Goal: Information Seeking & Learning: Learn about a topic

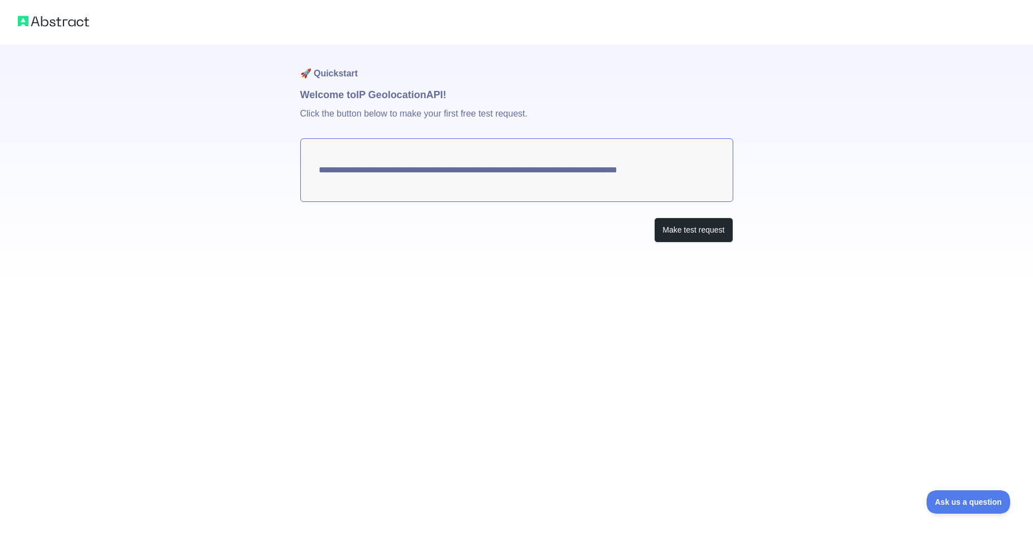
click at [320, 169] on textarea "**********" at bounding box center [516, 170] width 433 height 64
click at [678, 234] on button "Make test request" at bounding box center [693, 229] width 79 height 25
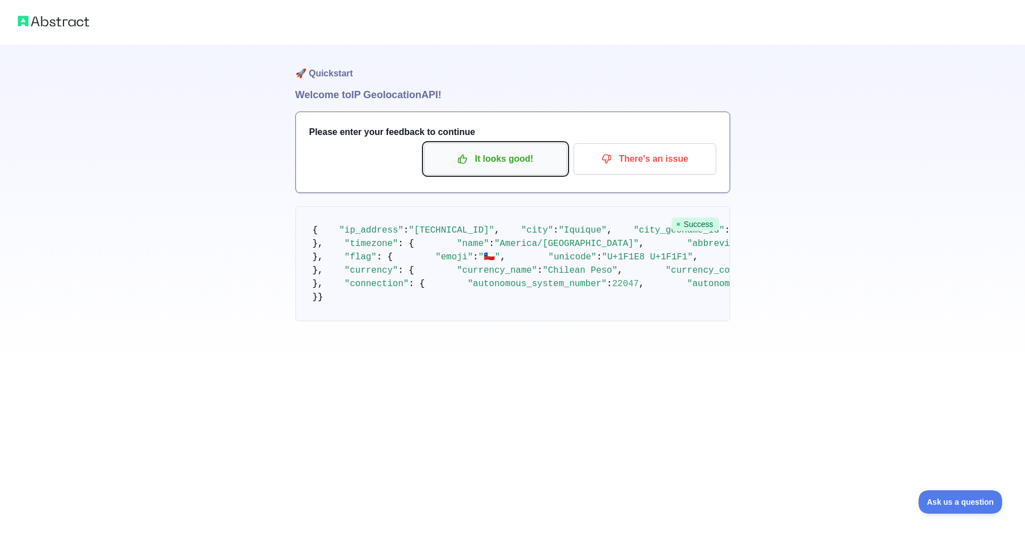
click at [507, 168] on p "It looks good!" at bounding box center [495, 158] width 126 height 19
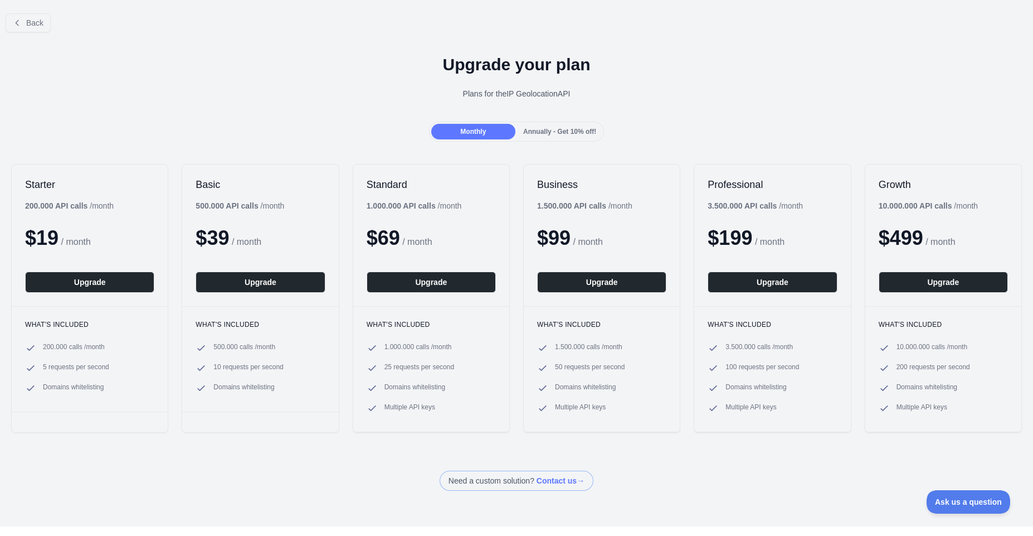
click at [537, 135] on div "Annually - Get 10% off!" at bounding box center [560, 132] width 84 height 16
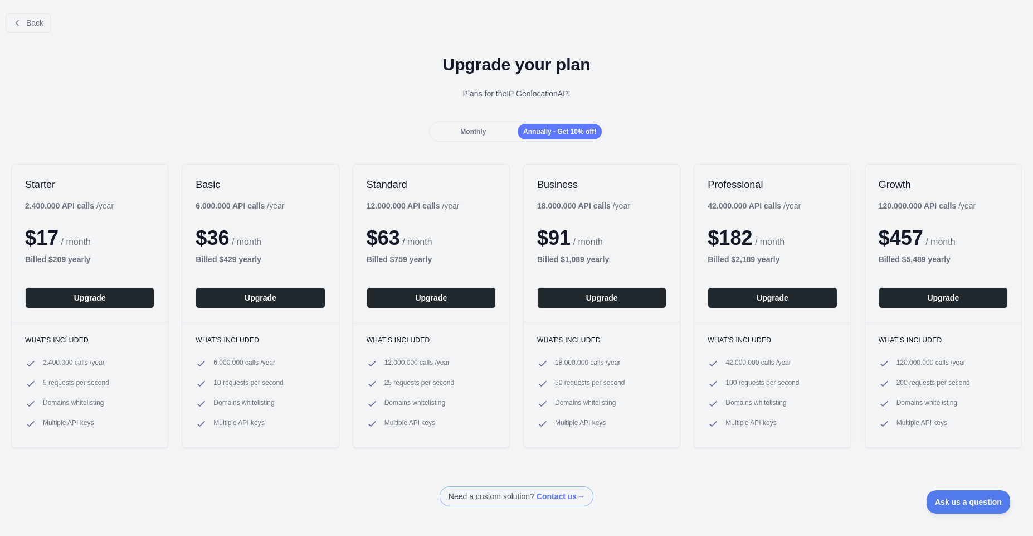
click at [510, 139] on div "Monthly Annually - Get 10% off!" at bounding box center [517, 131] width 176 height 20
click at [495, 131] on div "Monthly" at bounding box center [473, 132] width 84 height 16
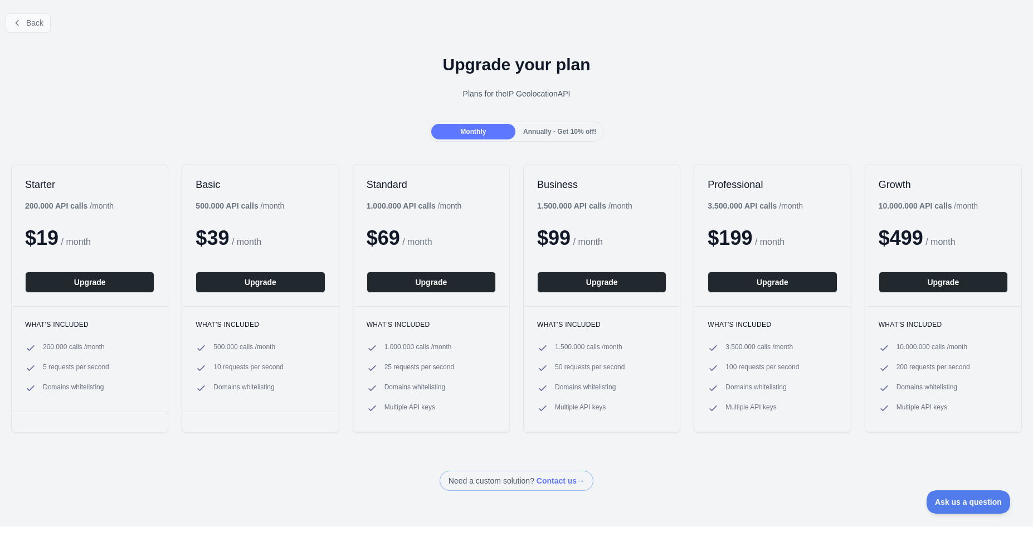
click at [50, 29] on div "Back" at bounding box center [516, 22] width 1033 height 37
click at [28, 25] on span "Back" at bounding box center [34, 22] width 17 height 9
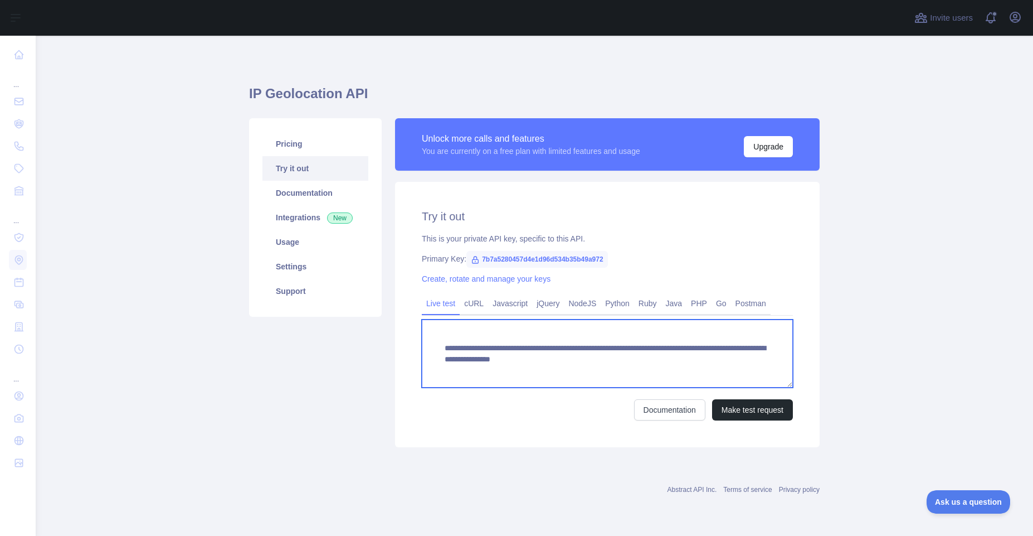
scroll to position [11, 0]
drag, startPoint x: 444, startPoint y: 351, endPoint x: 634, endPoint y: 370, distance: 191.5
click at [634, 370] on textarea "**********" at bounding box center [607, 353] width 371 height 68
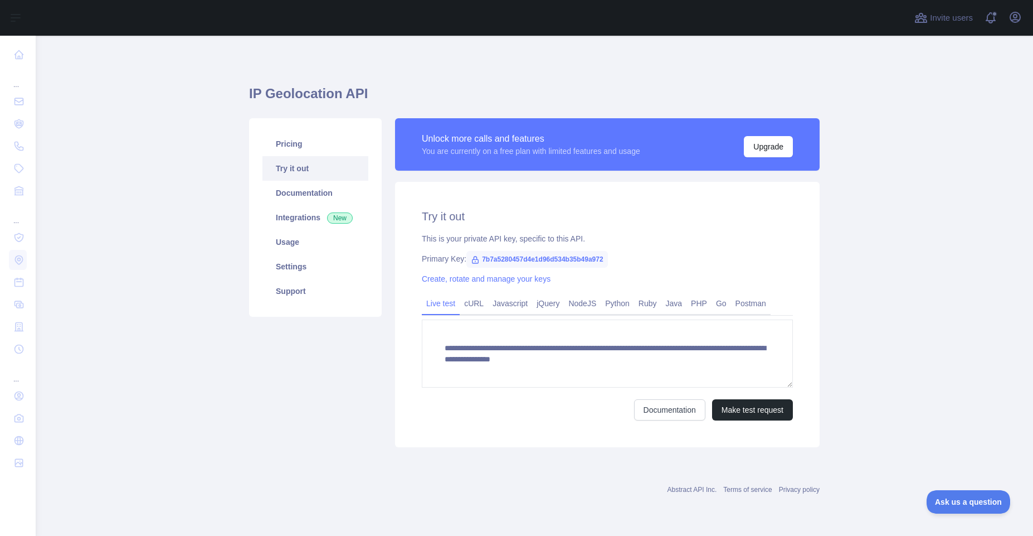
click at [507, 257] on span "7b7a5280457d4e1d96d534b35b49a972" at bounding box center [537, 259] width 142 height 17
click at [322, 247] on link "Usage" at bounding box center [315, 242] width 106 height 25
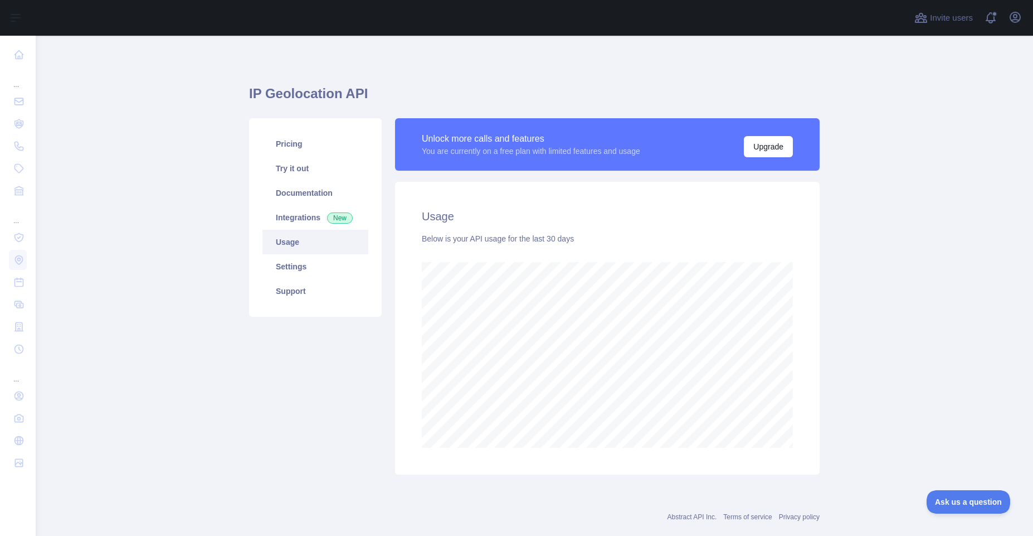
scroll to position [500, 989]
click at [321, 258] on link "Settings" at bounding box center [315, 266] width 106 height 25
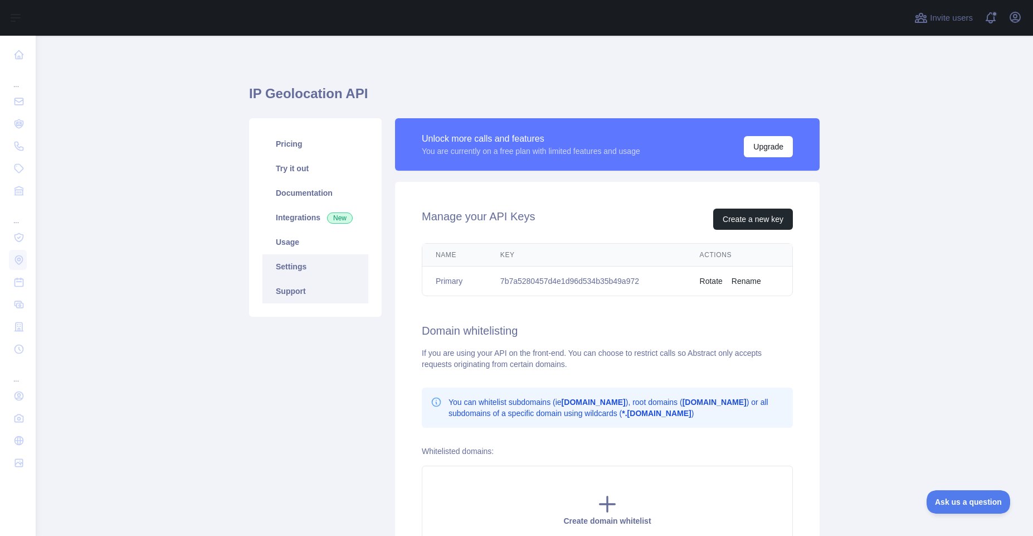
click at [311, 286] on link "Support" at bounding box center [315, 291] width 106 height 25
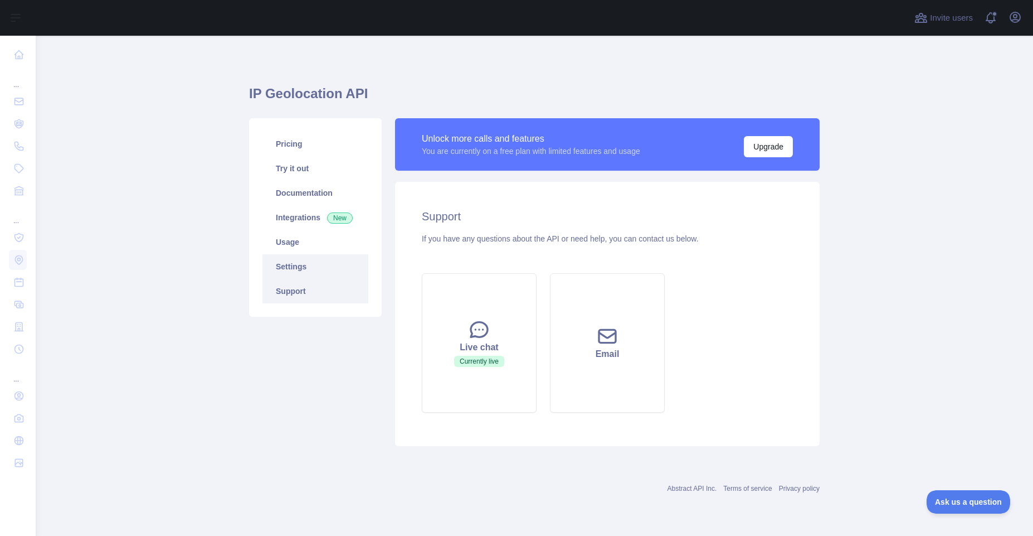
click at [309, 277] on link "Settings" at bounding box center [315, 266] width 106 height 25
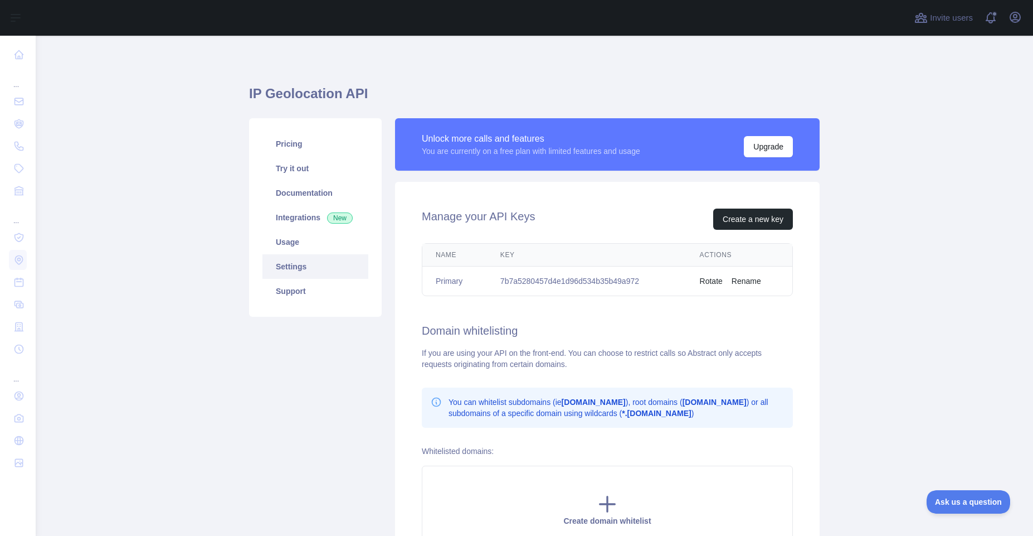
click at [309, 257] on link "Settings" at bounding box center [315, 266] width 106 height 25
click at [309, 253] on link "Usage" at bounding box center [315, 242] width 106 height 25
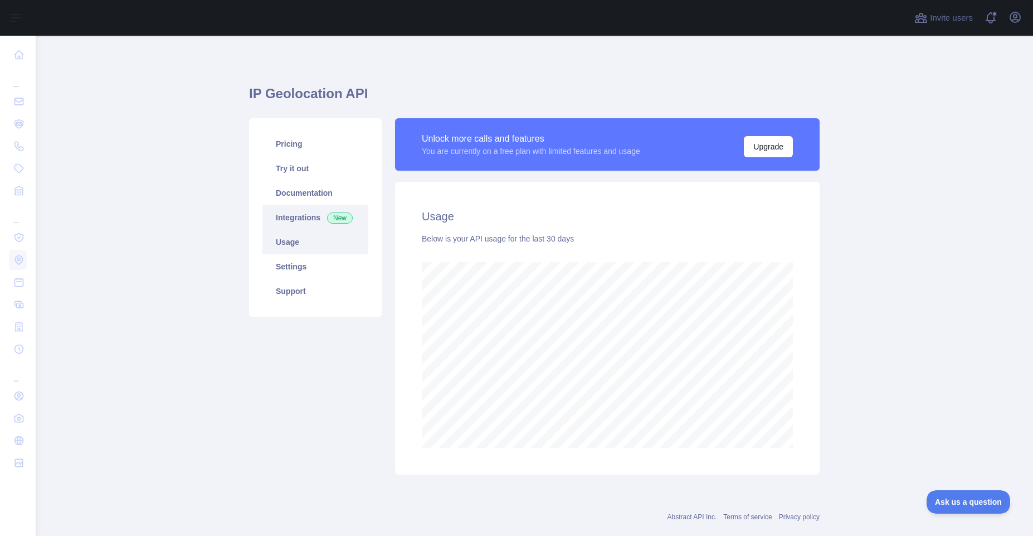
scroll to position [500, 989]
click at [309, 224] on link "Integrations New" at bounding box center [315, 217] width 106 height 25
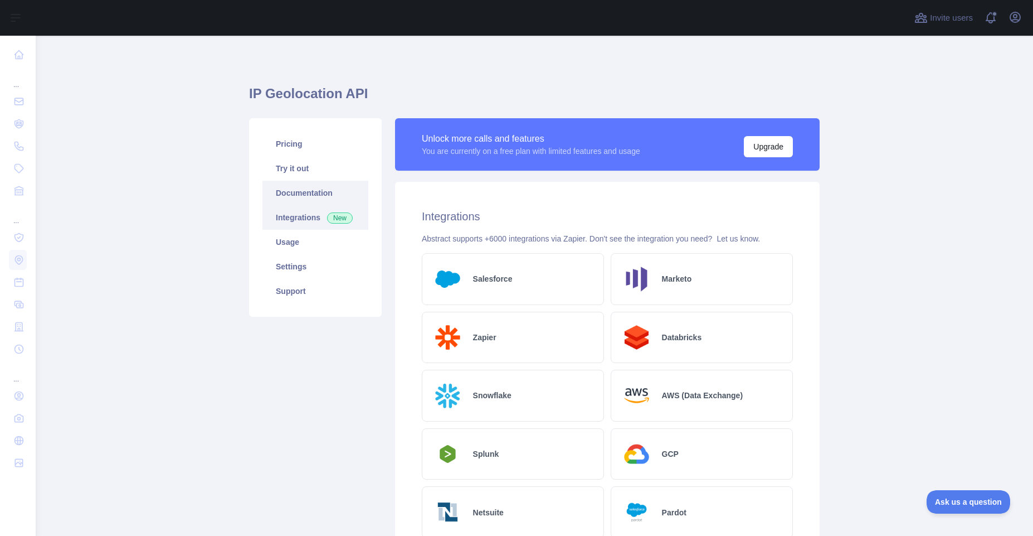
click at [305, 197] on link "Documentation" at bounding box center [315, 193] width 106 height 25
click at [278, 142] on link "Pricing" at bounding box center [315, 144] width 106 height 25
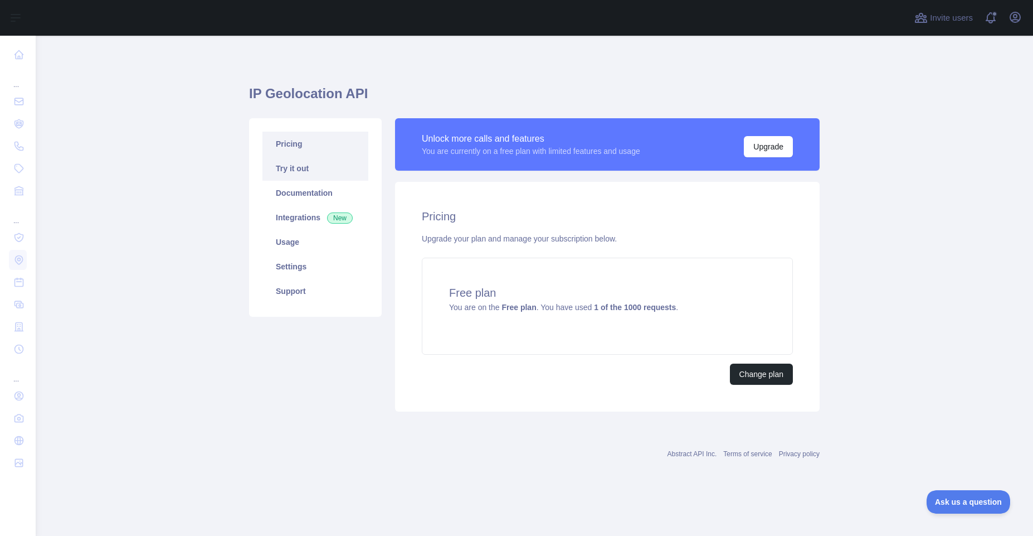
click at [289, 166] on link "Try it out" at bounding box center [315, 168] width 106 height 25
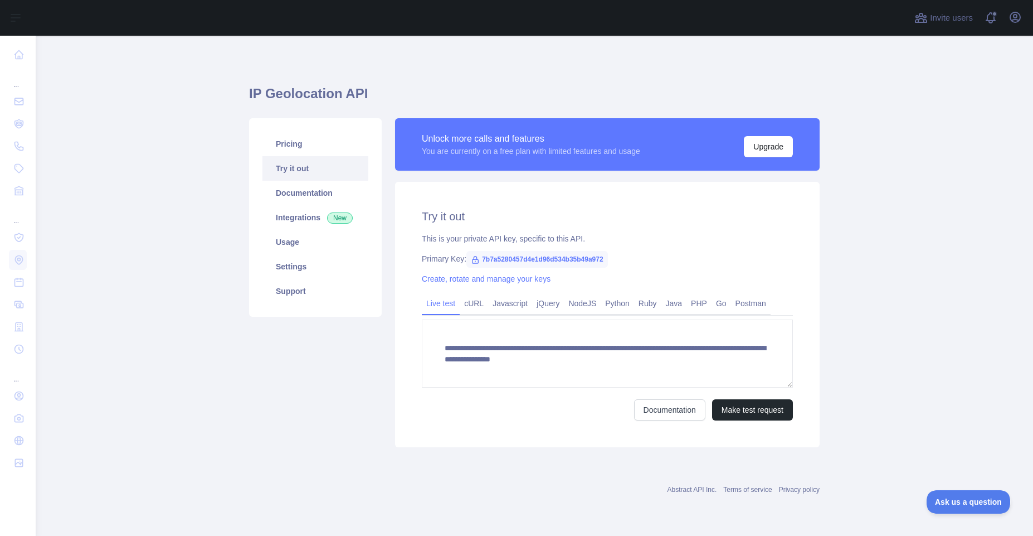
click at [422, 394] on form "**********" at bounding box center [607, 369] width 371 height 101
click at [502, 306] on link "Javascript" at bounding box center [510, 303] width 44 height 18
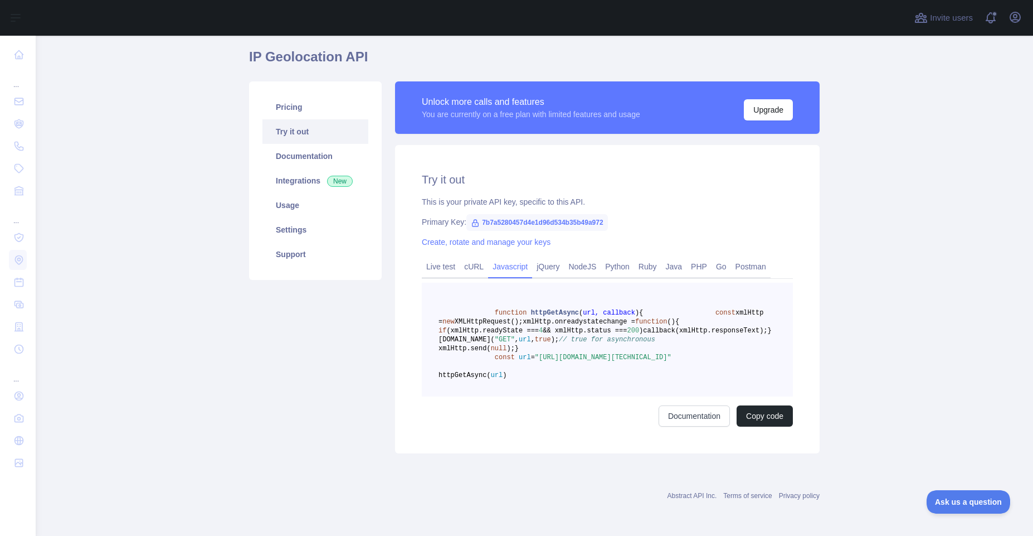
scroll to position [99, 0]
click at [570, 257] on link "NodeJS" at bounding box center [582, 266] width 37 height 18
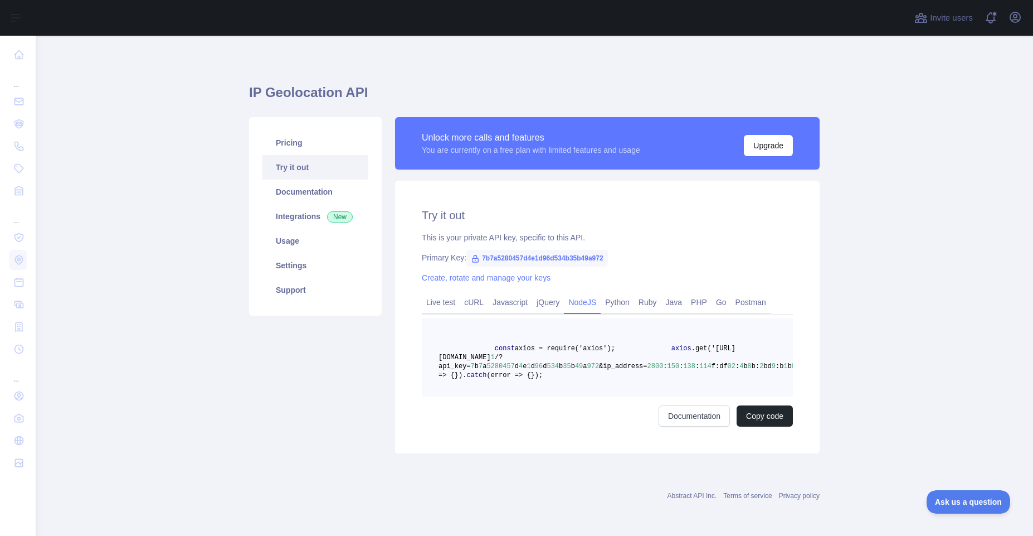
scroll to position [36, 0]
click at [672, 293] on link "Java" at bounding box center [675, 302] width 26 height 18
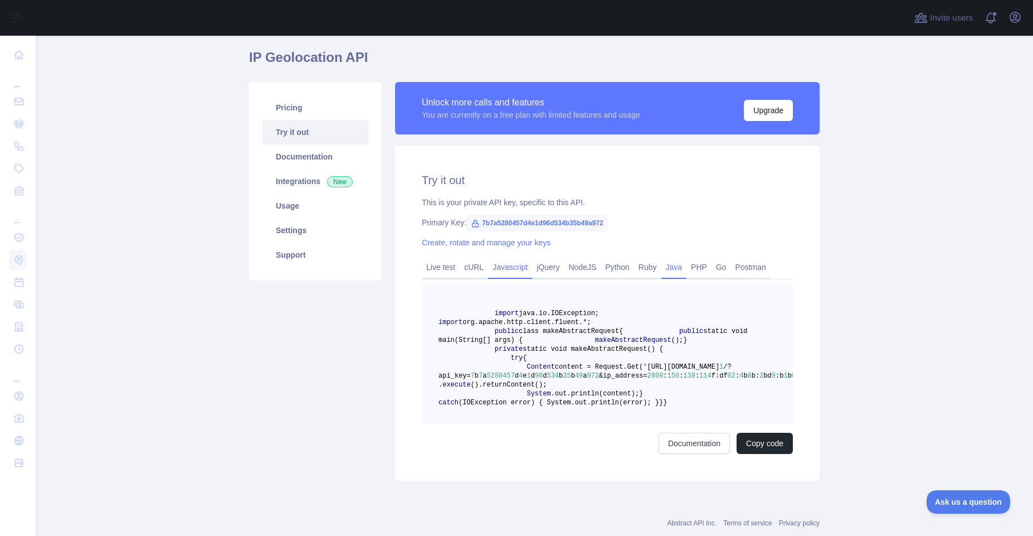
click at [512, 269] on link "Javascript" at bounding box center [510, 267] width 44 height 18
